Goal: Check status: Check status

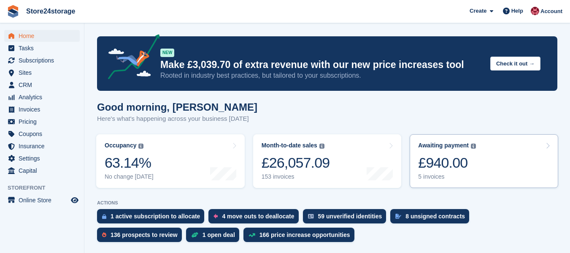
click at [467, 157] on div "£940.00" at bounding box center [447, 162] width 58 height 17
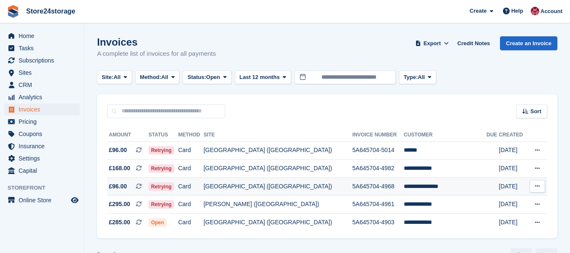
click at [537, 186] on icon at bounding box center [537, 185] width 5 height 5
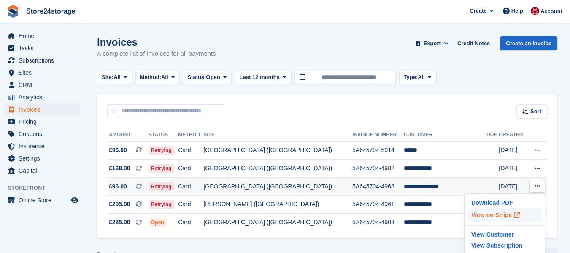
click at [491, 215] on p "View on Stripe" at bounding box center [504, 215] width 73 height 14
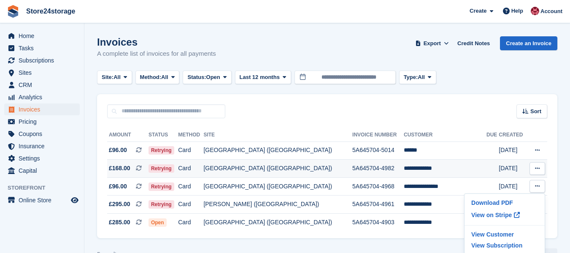
click at [536, 169] on icon at bounding box center [537, 167] width 5 height 5
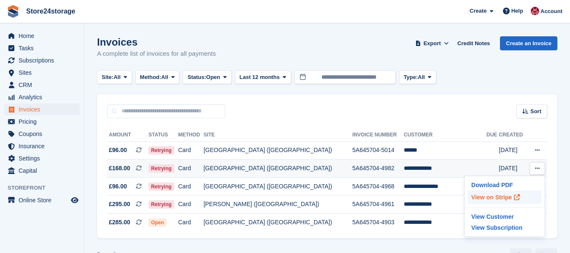
click at [485, 200] on p "View on Stripe" at bounding box center [504, 197] width 73 height 14
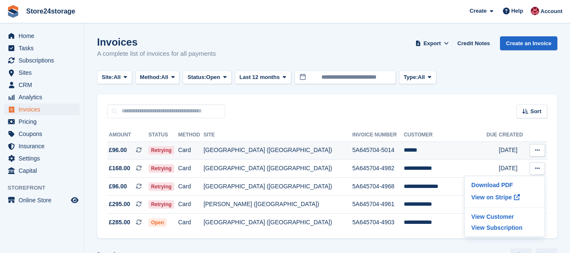
click at [534, 151] on button at bounding box center [538, 150] width 16 height 13
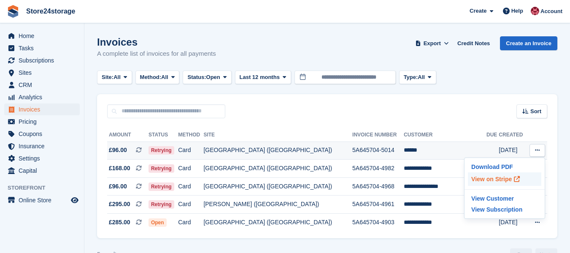
click at [499, 179] on p "View on Stripe" at bounding box center [504, 179] width 73 height 14
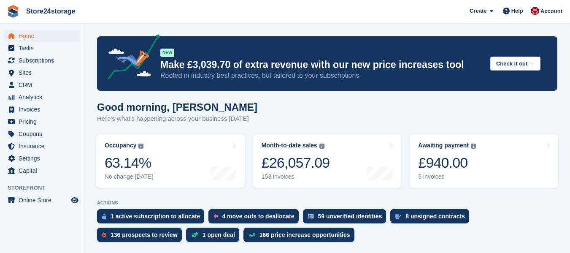
scroll to position [211, 0]
